Goal: Transaction & Acquisition: Purchase product/service

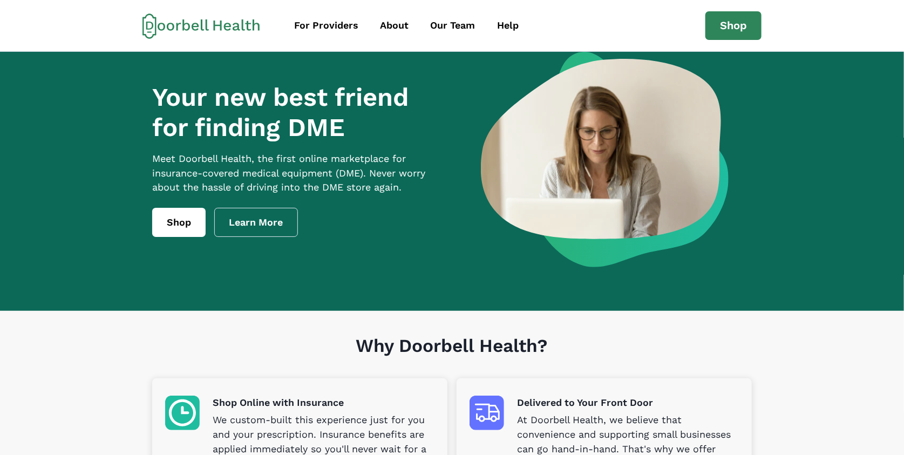
click at [187, 217] on div "Your new best friend for finding DME Meet [PERSON_NAME] Health, the first onlin…" at bounding box center [298, 159] width 293 height 155
click at [184, 237] on link "Shop" at bounding box center [178, 222] width 53 height 29
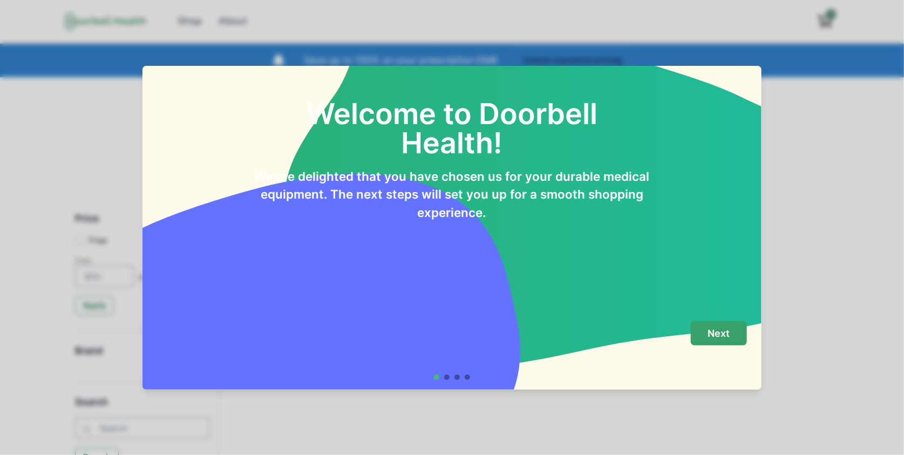
click at [448, 326] on button "Next" at bounding box center [719, 333] width 56 height 24
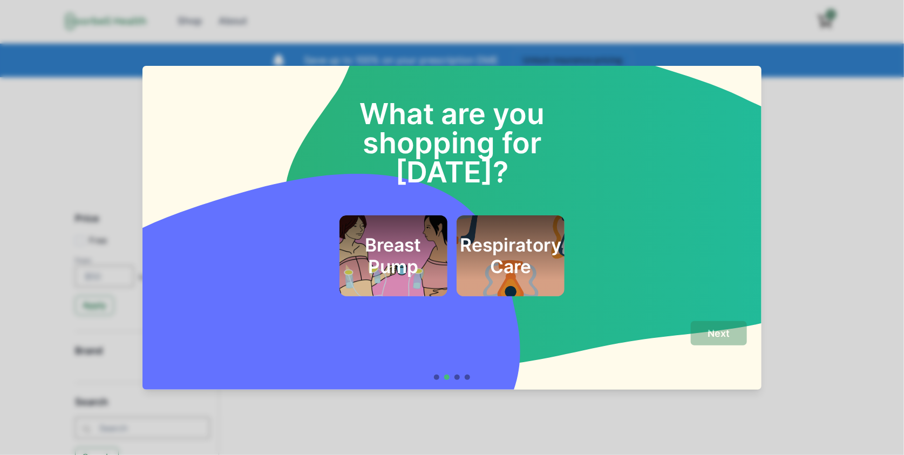
click at [404, 234] on h2 "Breast Pump" at bounding box center [392, 256] width 79 height 44
click at [448, 237] on h2 "Respiratory Care" at bounding box center [510, 256] width 101 height 44
click at [448, 323] on button "Next" at bounding box center [719, 333] width 56 height 24
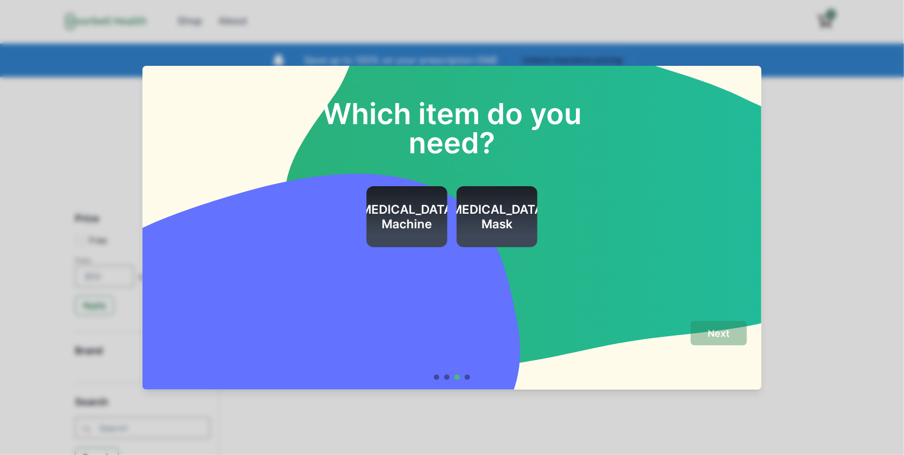
click at [409, 207] on h2 "[MEDICAL_DATA] Machine" at bounding box center [406, 216] width 101 height 29
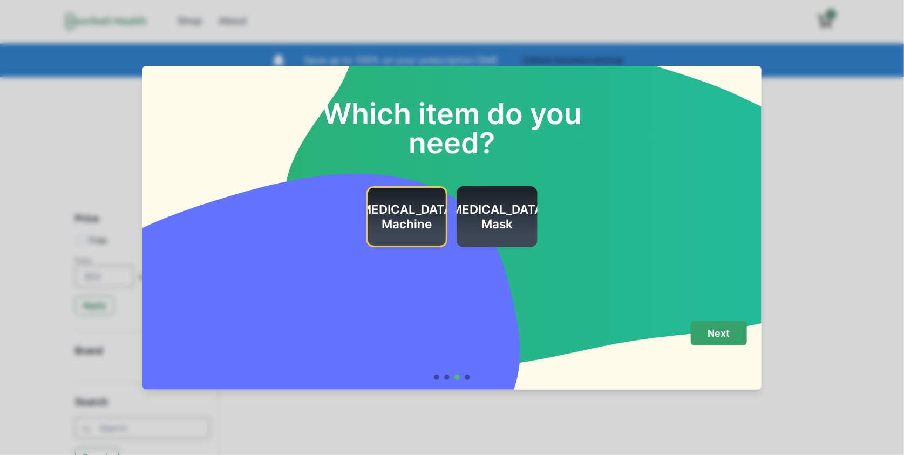
click at [448, 326] on p "Next" at bounding box center [719, 333] width 22 height 12
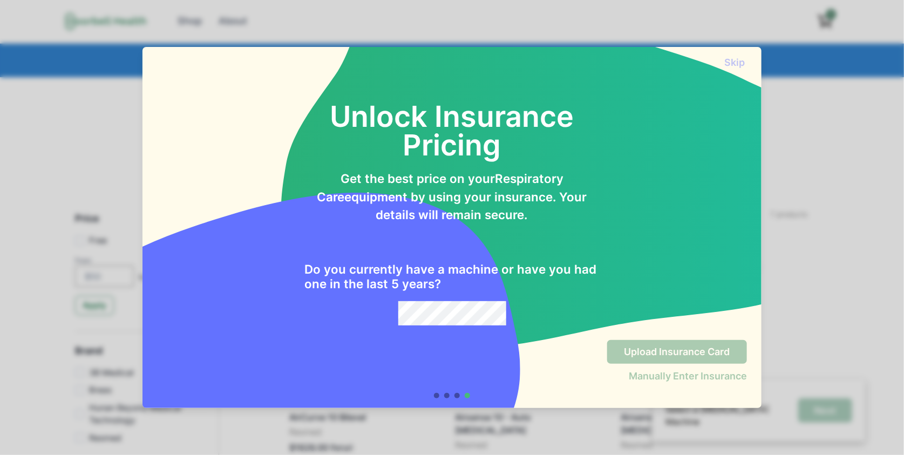
click at [448, 297] on div "Do you currently have a machine or have you had one in the last 5 years?" at bounding box center [451, 274] width 295 height 101
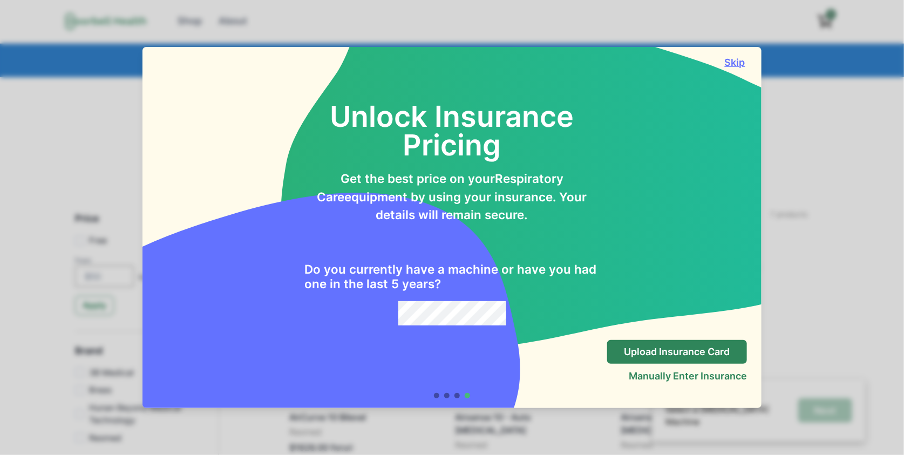
click at [448, 60] on button "Skip" at bounding box center [734, 62] width 24 height 11
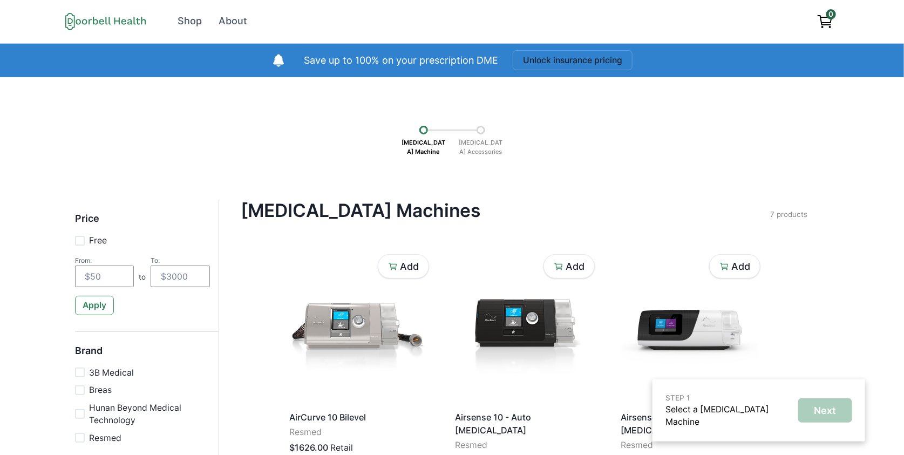
scroll to position [176, 0]
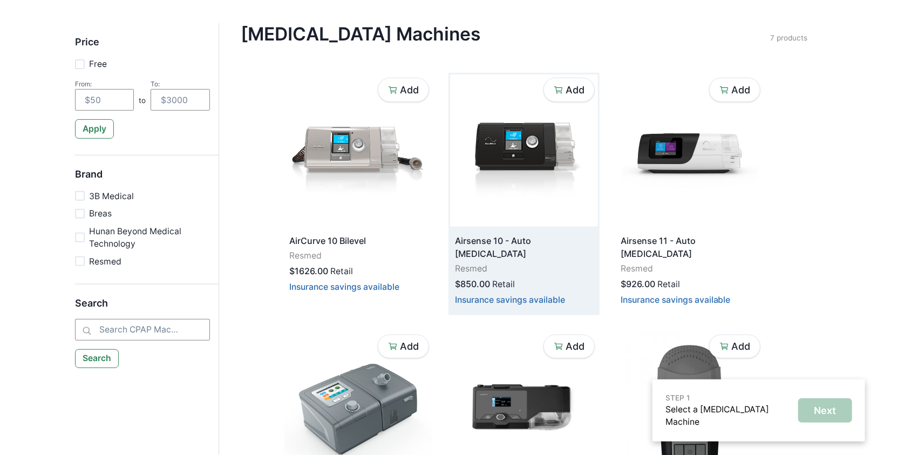
click at [448, 250] on div "Add Airsense 10 - Auto [MEDICAL_DATA] Resmed $850.00 Retail Insurance savings a…" at bounding box center [523, 194] width 151 height 242
click at [448, 243] on p "Airsense 10 - Auto [MEDICAL_DATA]" at bounding box center [524, 247] width 138 height 26
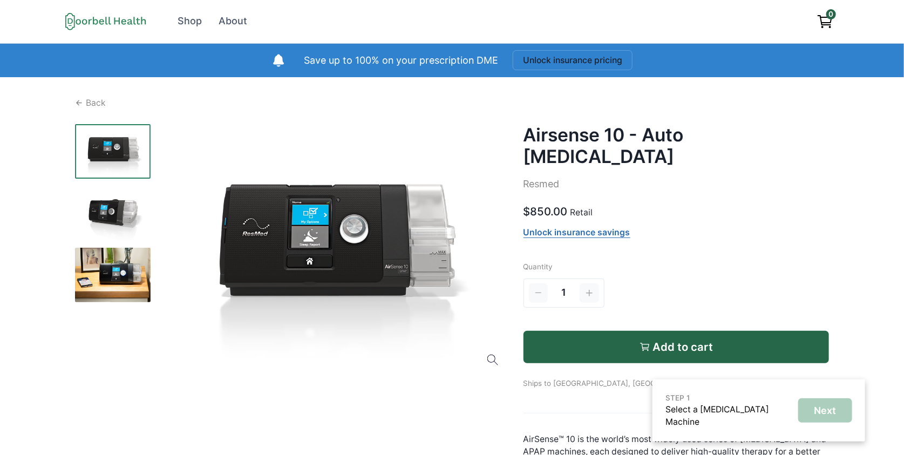
click at [448, 177] on p "Resmed" at bounding box center [676, 184] width 306 height 15
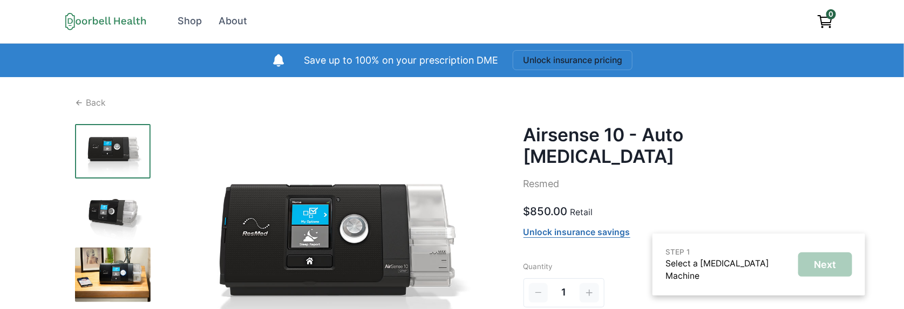
scroll to position [176, 0]
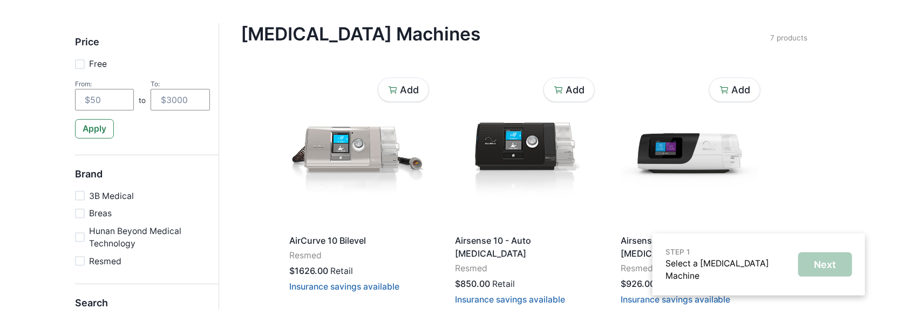
click at [353, 58] on div "[MEDICAL_DATA] Machines Filter Clear all Price Free From: to To: Apply Brand 3B…" at bounding box center [524, 48] width 566 height 50
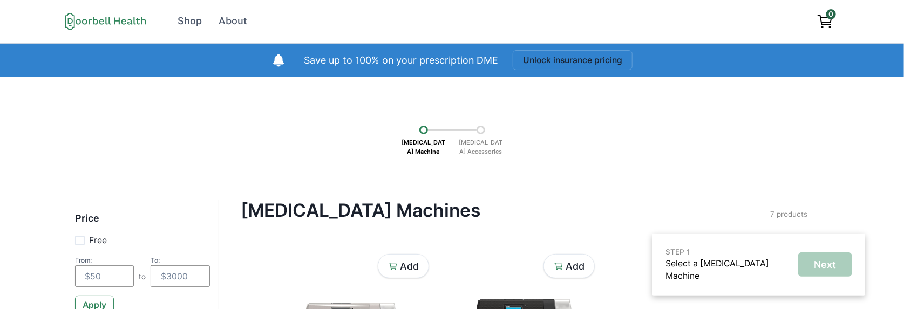
scroll to position [235, 0]
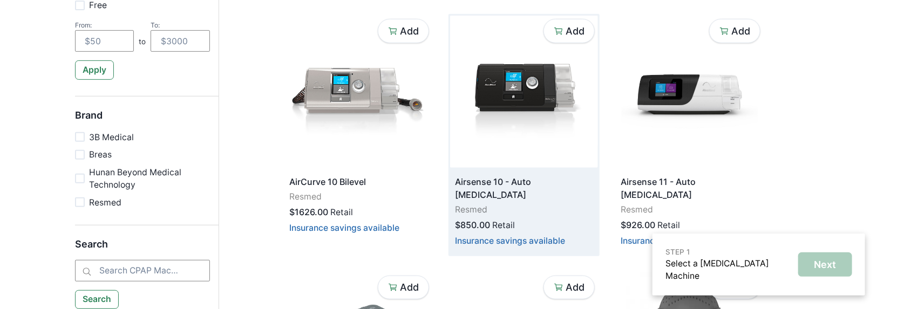
click at [448, 183] on p "Airsense 10 - Auto [MEDICAL_DATA]" at bounding box center [524, 188] width 138 height 26
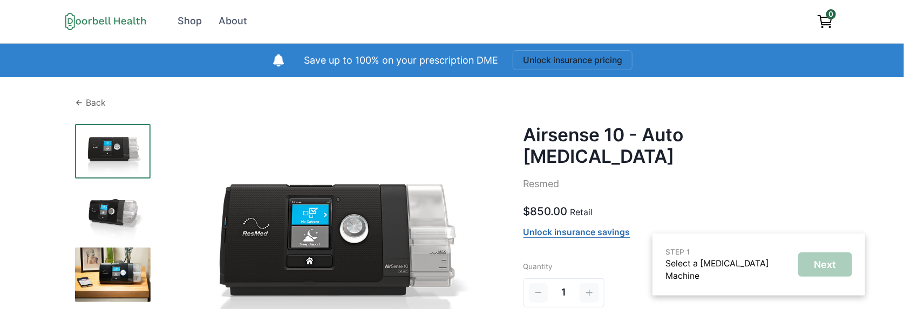
click at [75, 107] on div "Back" at bounding box center [452, 103] width 754 height 13
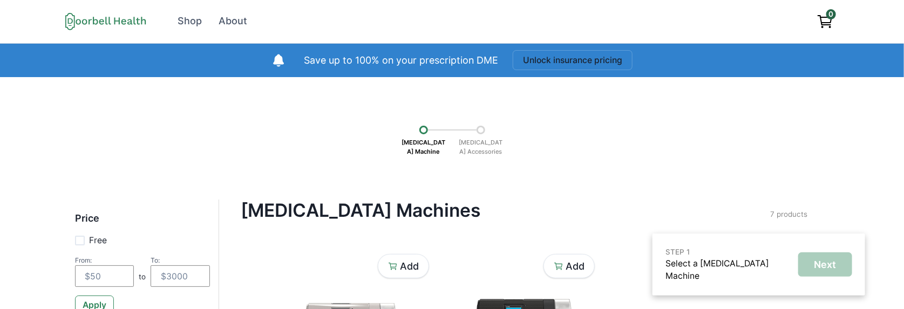
scroll to position [235, 0]
